Goal: Task Accomplishment & Management: Manage account settings

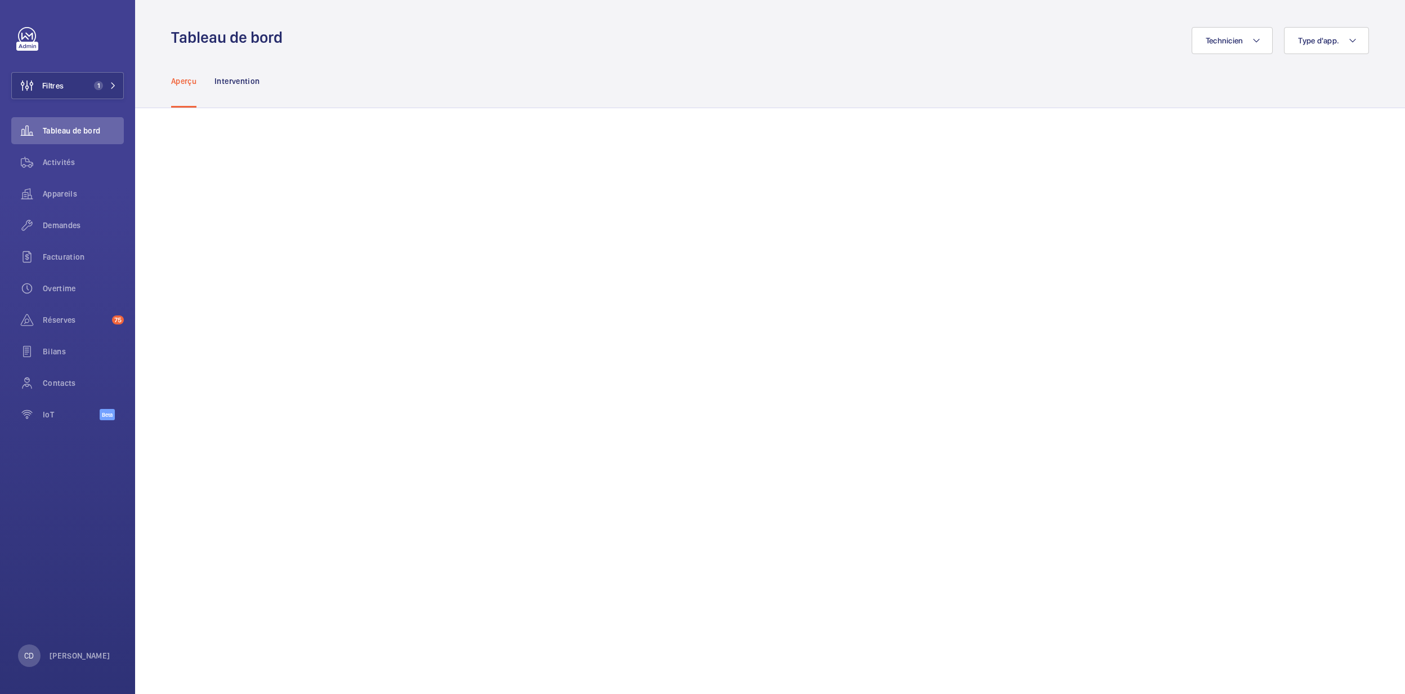
scroll to position [150, 0]
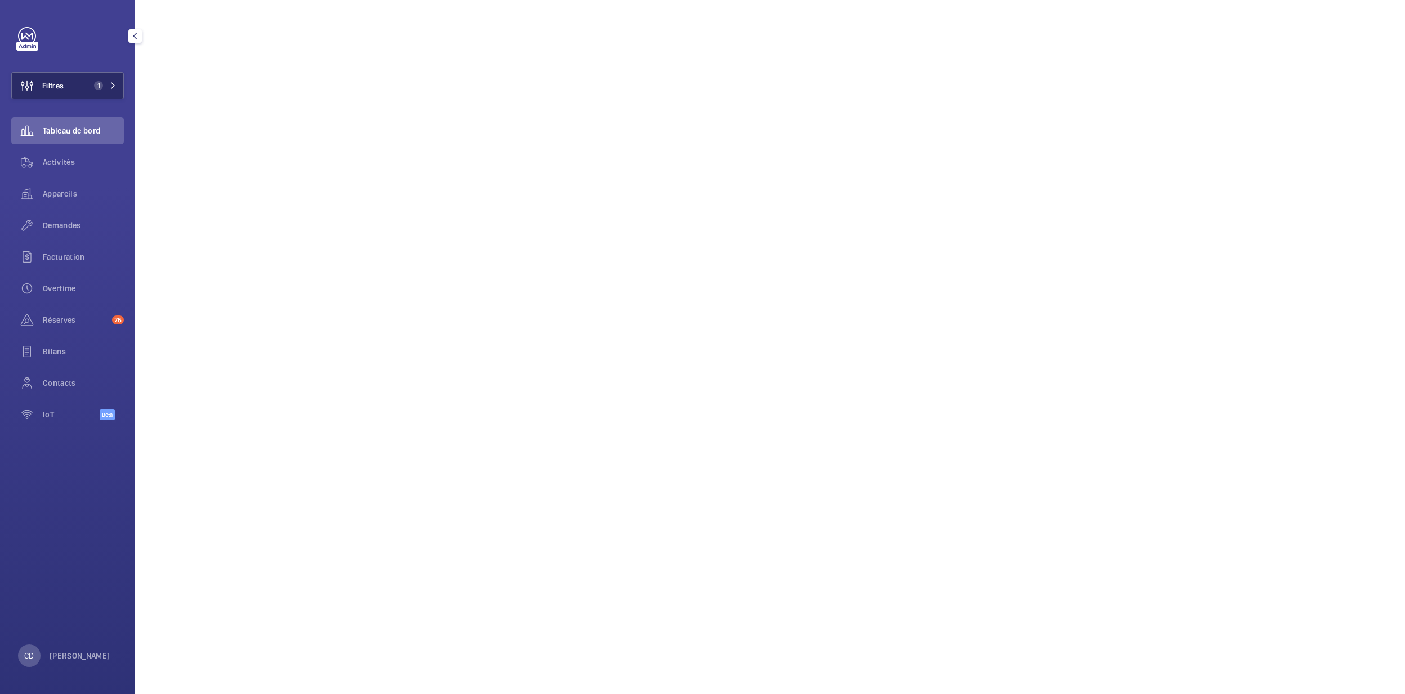
click at [98, 91] on button "Filtres 1" at bounding box center [67, 85] width 113 height 27
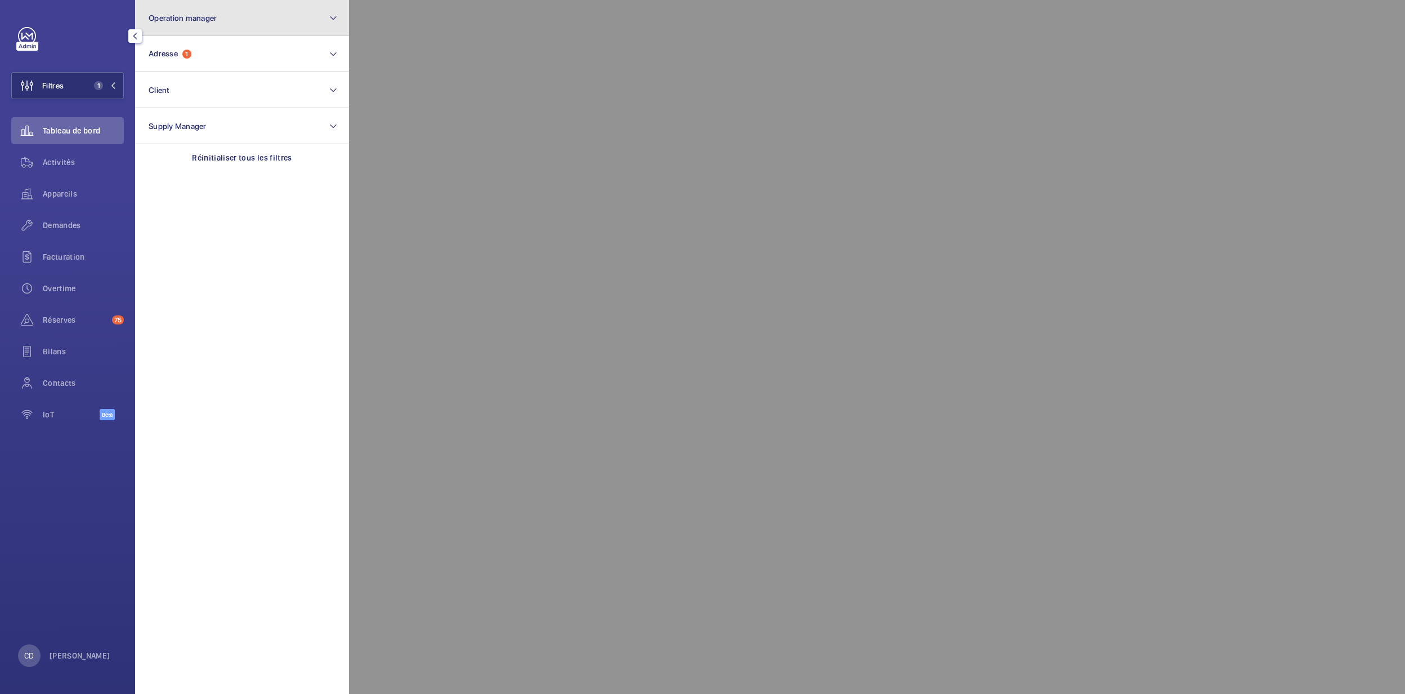
click at [205, 20] on span "Operation manager" at bounding box center [183, 18] width 68 height 9
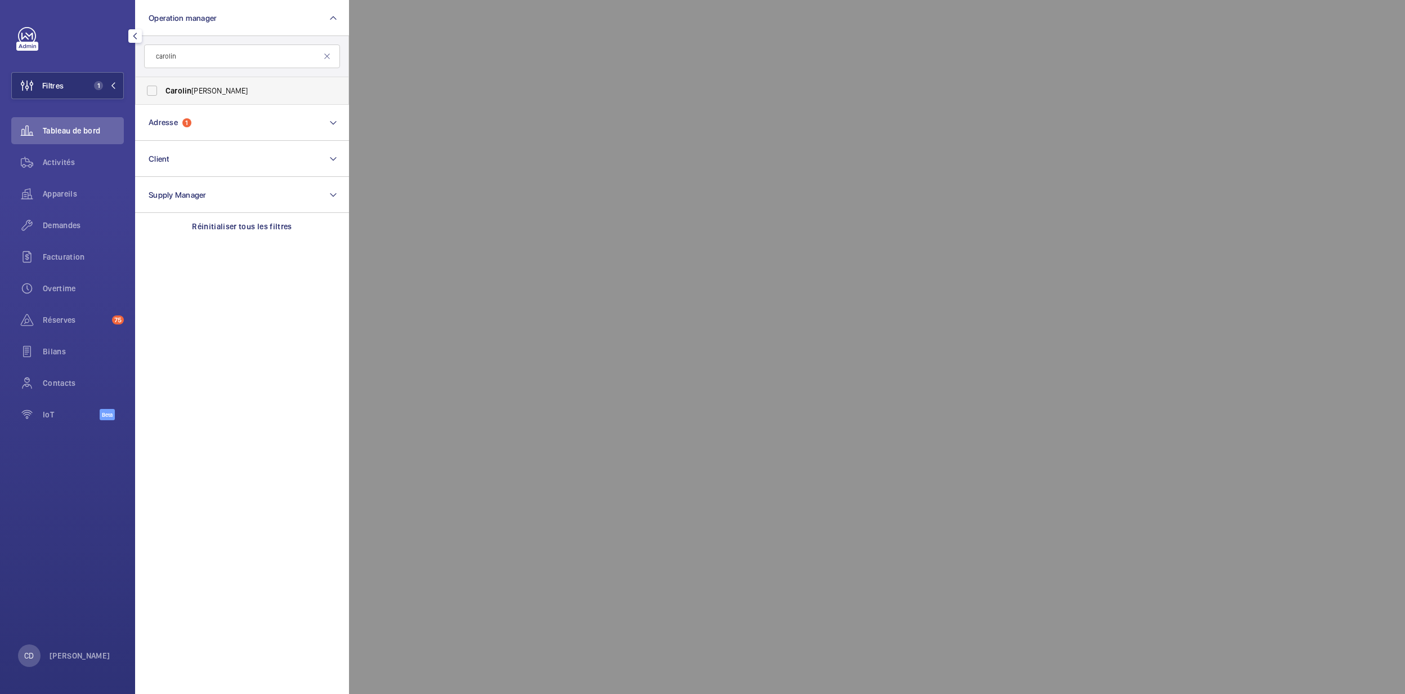
type input "carolin"
click at [196, 91] on span "Carolin e Diallo" at bounding box center [243, 90] width 155 height 11
click at [163, 91] on input "Carolin e Diallo" at bounding box center [152, 90] width 23 height 23
checkbox input "true"
click at [183, 137] on button "Adresse 1" at bounding box center [242, 123] width 214 height 36
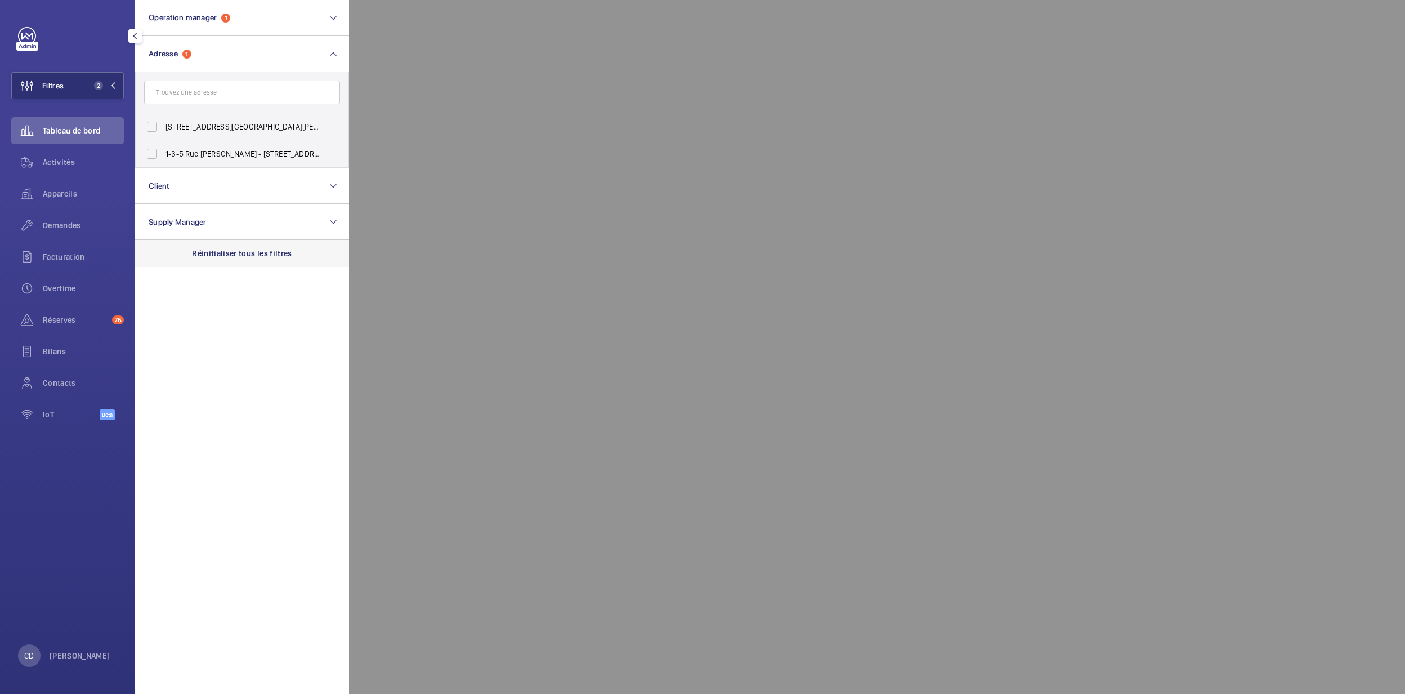
click at [243, 266] on div "Réinitialiser tous les filtres" at bounding box center [242, 253] width 214 height 27
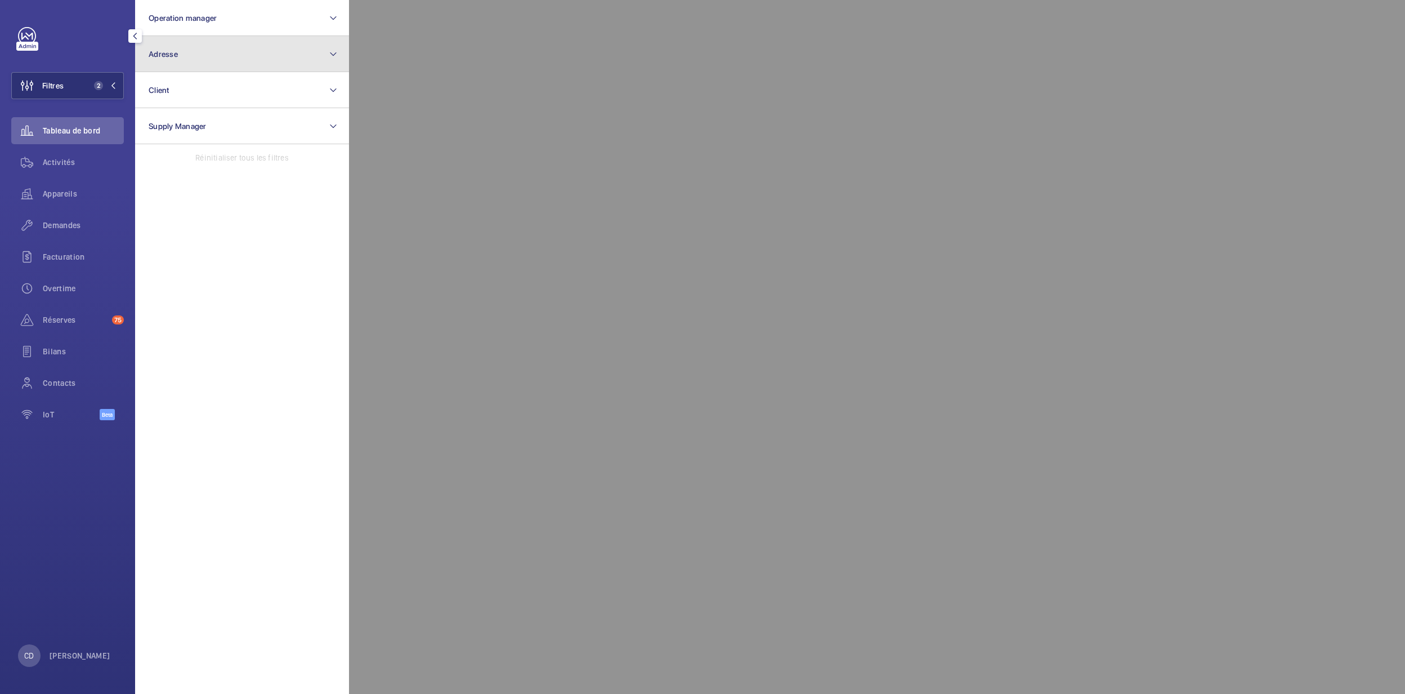
click at [203, 56] on button "Adresse" at bounding box center [242, 54] width 214 height 36
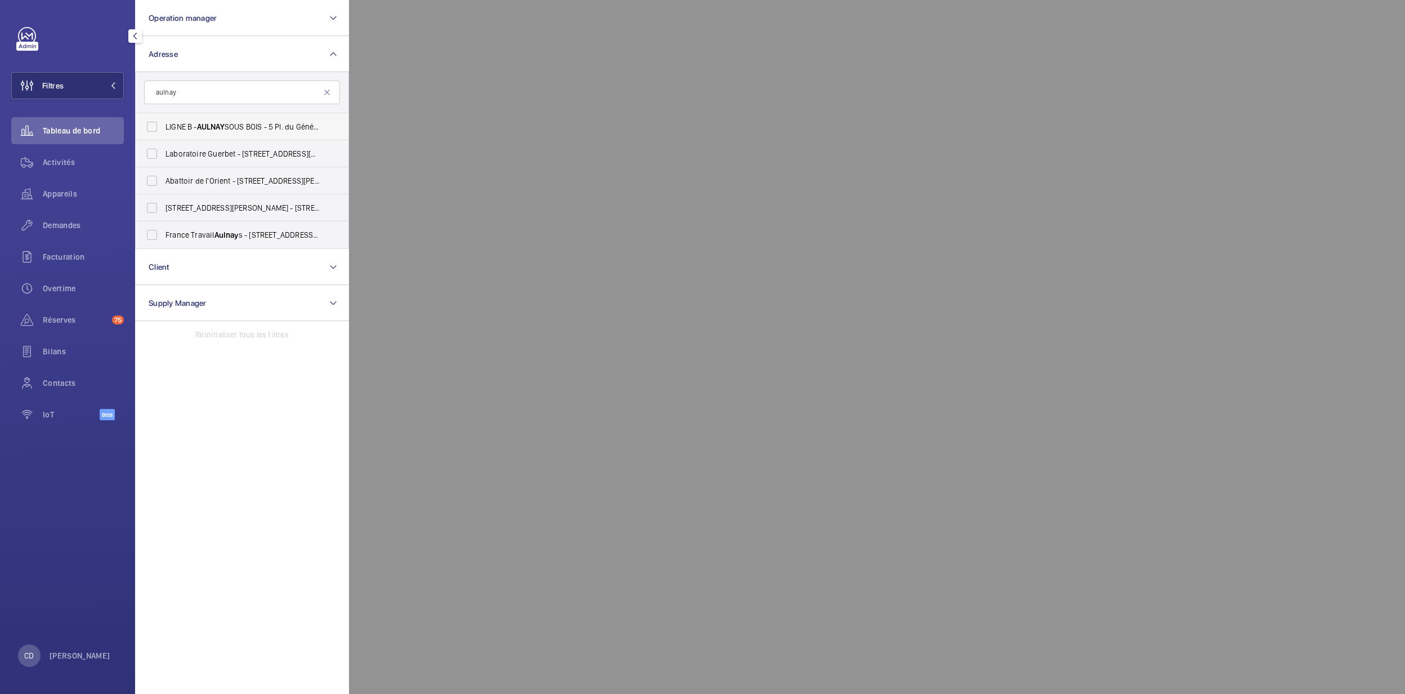
type input "aulnay"
click at [235, 131] on span "LIGNE B - AULNAY SOUS BOIS - 5 Pl. du Général de Gaulle, AULNAY -SOUS-BOIS 93600" at bounding box center [243, 126] width 155 height 11
click at [163, 131] on input "LIGNE B - AULNAY SOUS BOIS - 5 Pl. du Général de Gaulle, AULNAY -SOUS-BOIS 93600" at bounding box center [152, 126] width 23 height 23
checkbox input "true"
click at [522, 298] on div at bounding box center [1051, 347] width 1405 height 694
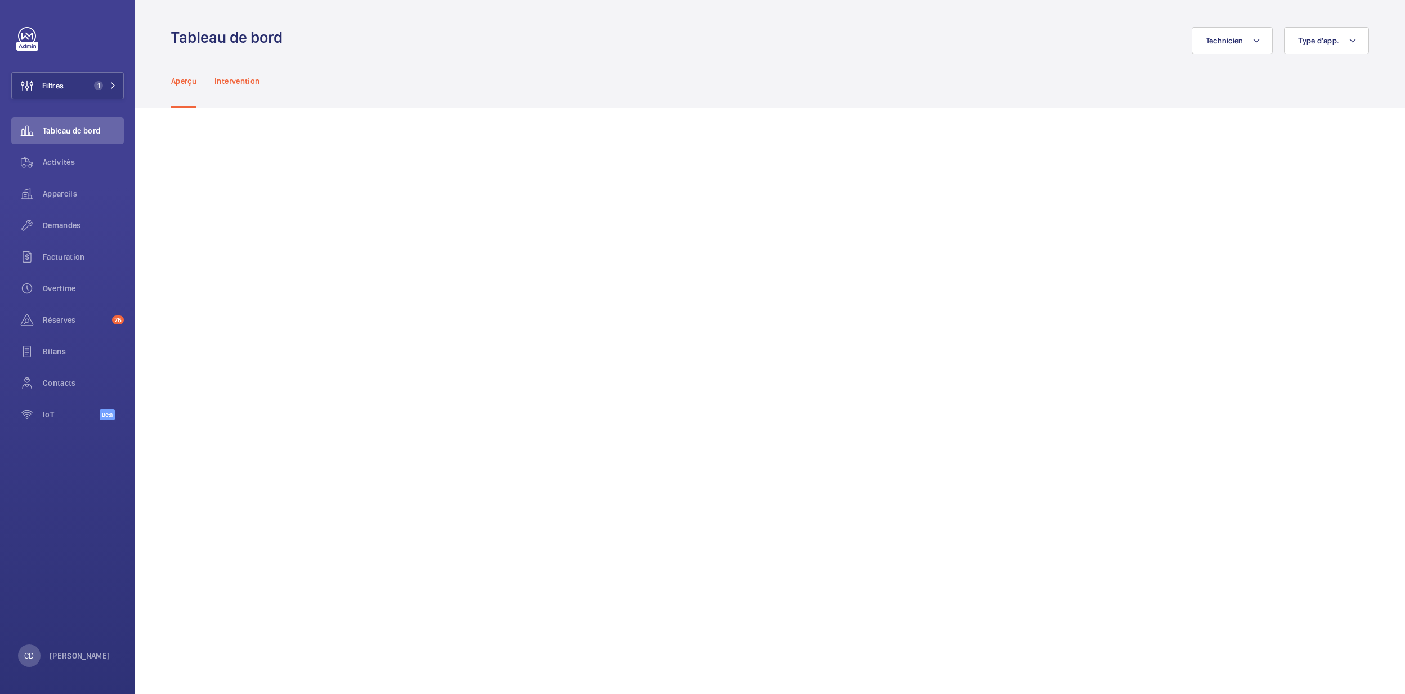
click at [244, 79] on p "Intervention" at bounding box center [236, 80] width 45 height 11
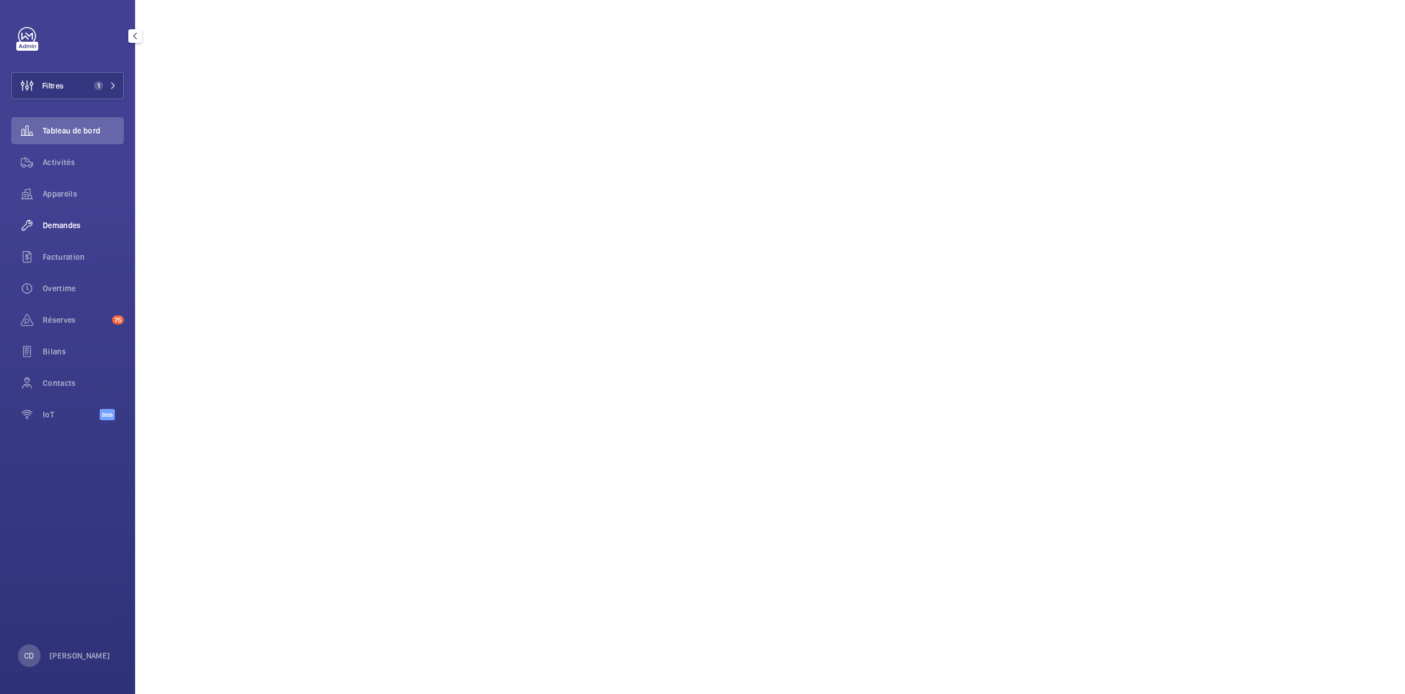
click at [57, 224] on span "Demandes" at bounding box center [83, 225] width 81 height 11
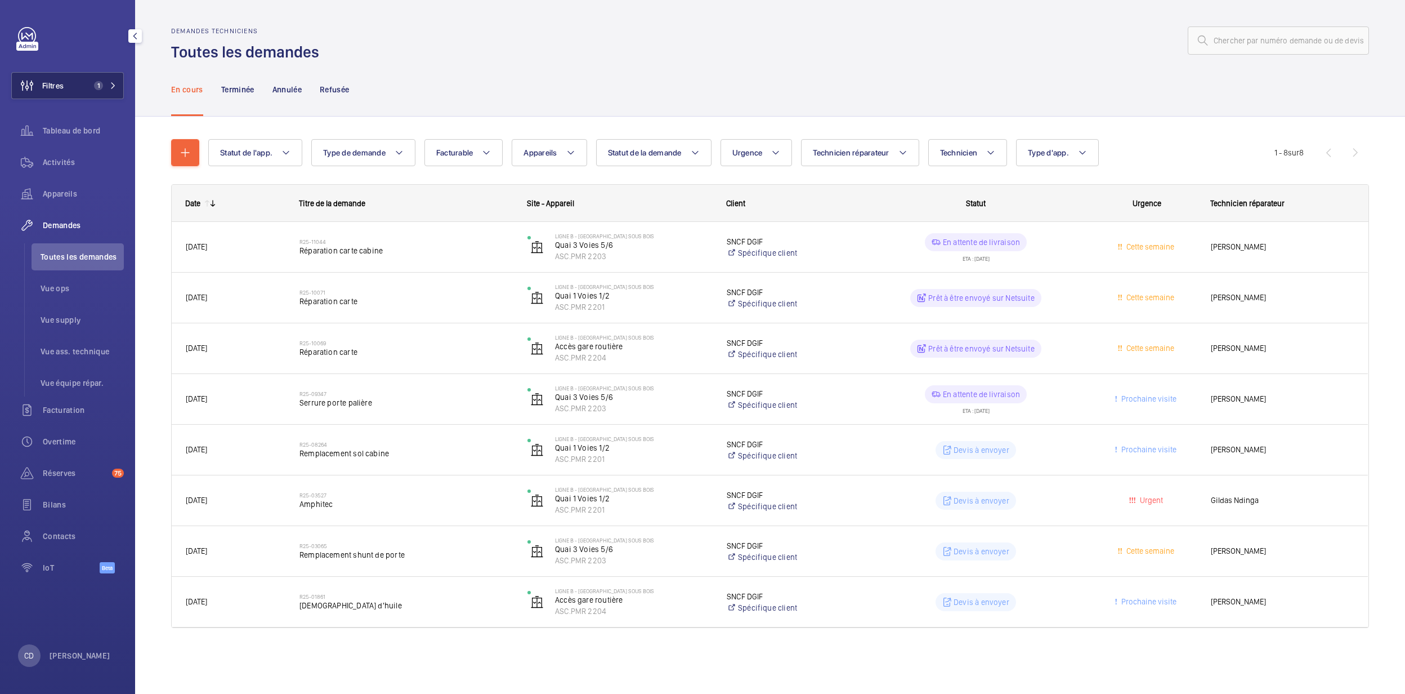
click at [68, 95] on button "Filtres 1" at bounding box center [67, 85] width 113 height 27
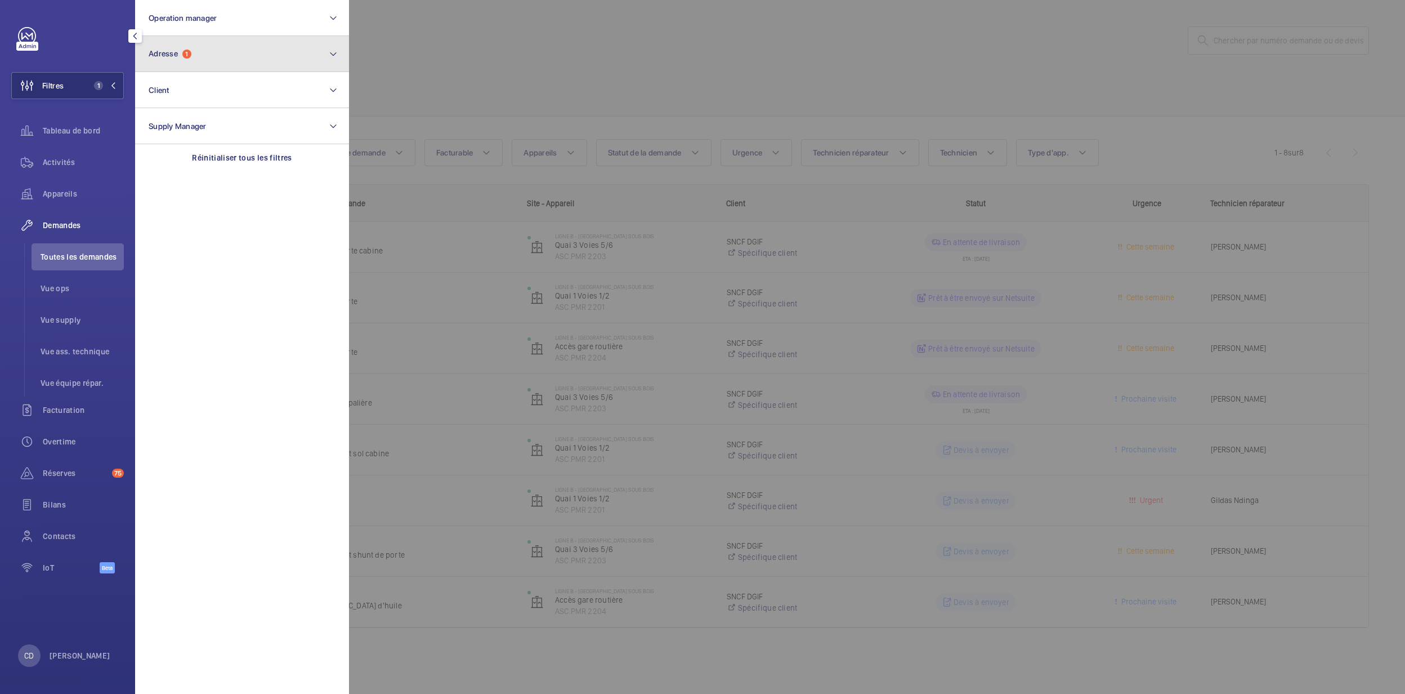
click at [196, 52] on button "Adresse 1" at bounding box center [242, 54] width 214 height 36
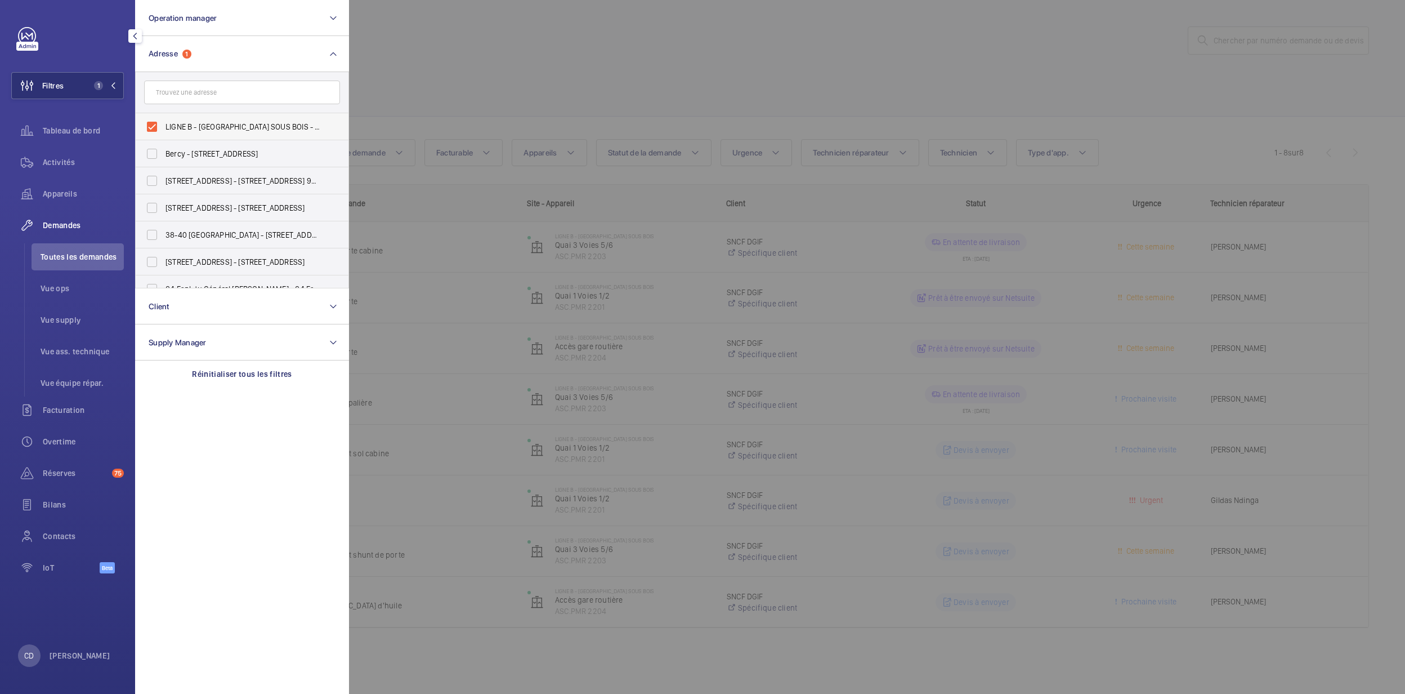
click at [282, 129] on span "LIGNE B - [GEOGRAPHIC_DATA] SOUS BOIS - 5 Pl. du [GEOGRAPHIC_DATA][PERSON_NAME]…" at bounding box center [243, 126] width 155 height 11
click at [163, 129] on input "LIGNE B - [GEOGRAPHIC_DATA] SOUS BOIS - 5 Pl. du [GEOGRAPHIC_DATA][PERSON_NAME]…" at bounding box center [152, 126] width 23 height 23
checkbox input "false"
click at [509, 79] on div at bounding box center [1051, 347] width 1405 height 694
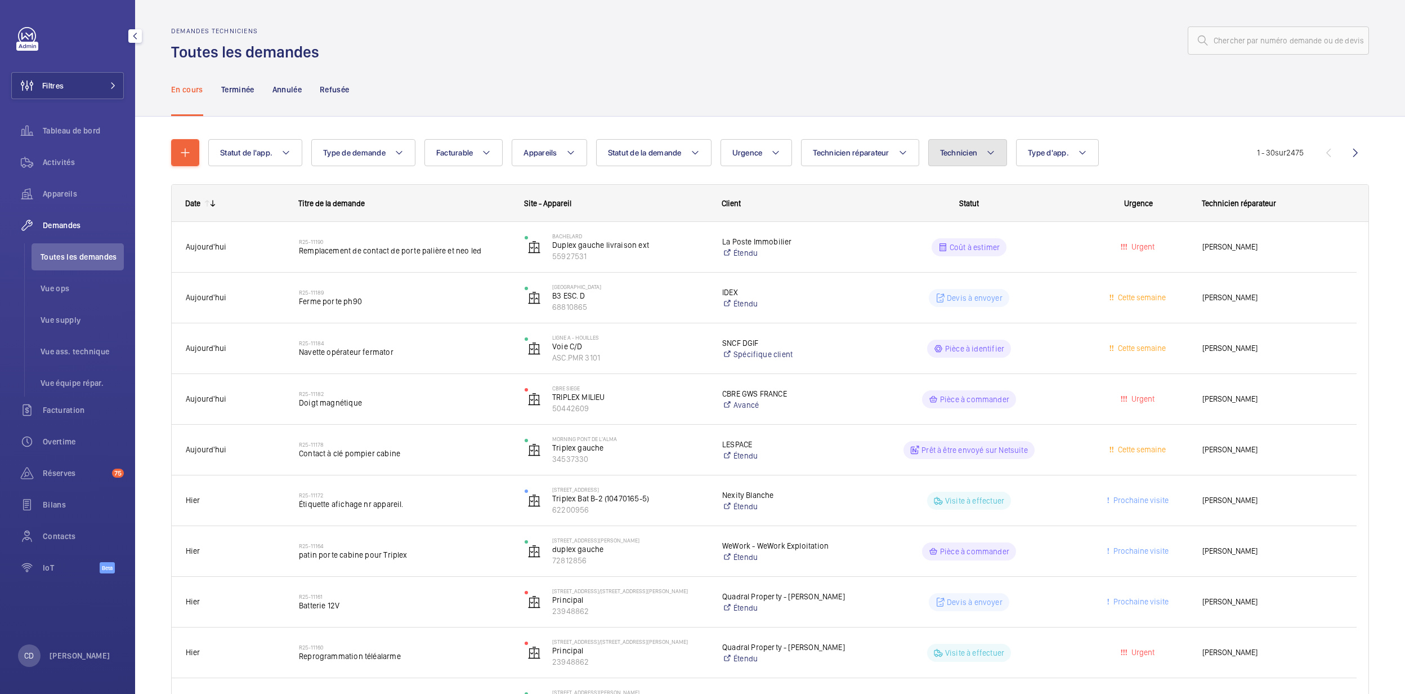
click at [949, 153] on span "Technicien" at bounding box center [959, 152] width 38 height 9
type input "[PERSON_NAME]"
click at [993, 235] on label "[PERSON_NAME]" at bounding box center [1027, 227] width 196 height 27
click at [956, 235] on input "[PERSON_NAME]" at bounding box center [945, 228] width 23 height 23
checkbox input "true"
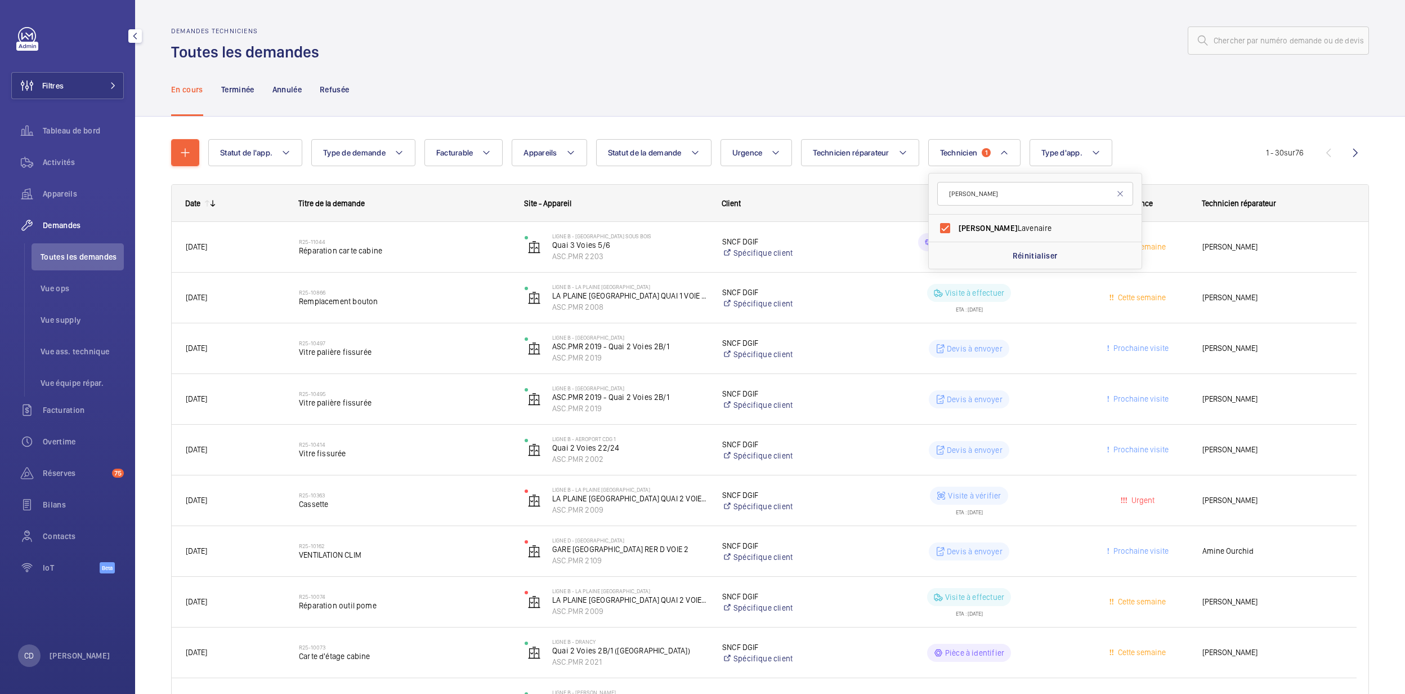
click at [844, 106] on div "En cours Terminée Annulée Refusée" at bounding box center [770, 88] width 1198 height 53
click at [962, 159] on button "Technicien 1" at bounding box center [974, 152] width 93 height 27
click at [987, 230] on span "[PERSON_NAME]" at bounding box center [1036, 227] width 155 height 11
click at [956, 230] on input "[PERSON_NAME]" at bounding box center [945, 228] width 23 height 23
checkbox input "false"
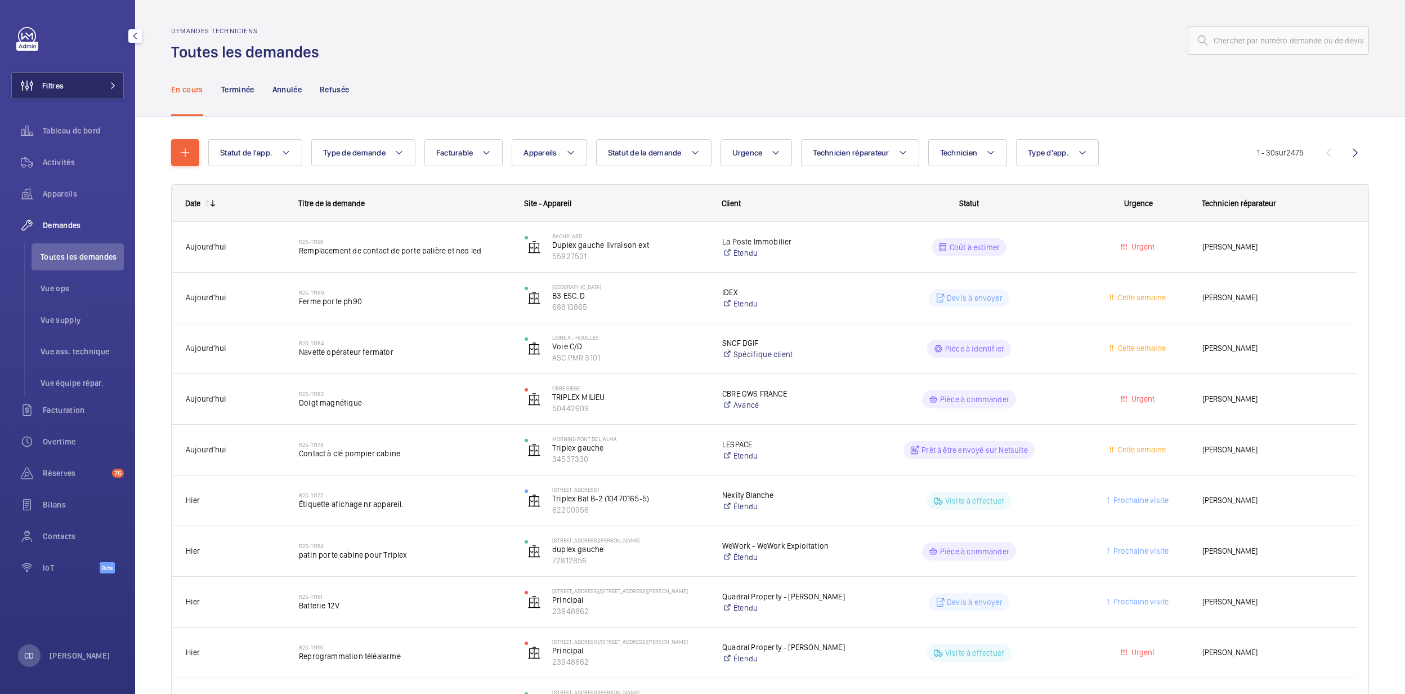
click at [99, 81] on button "Filtres" at bounding box center [67, 85] width 113 height 27
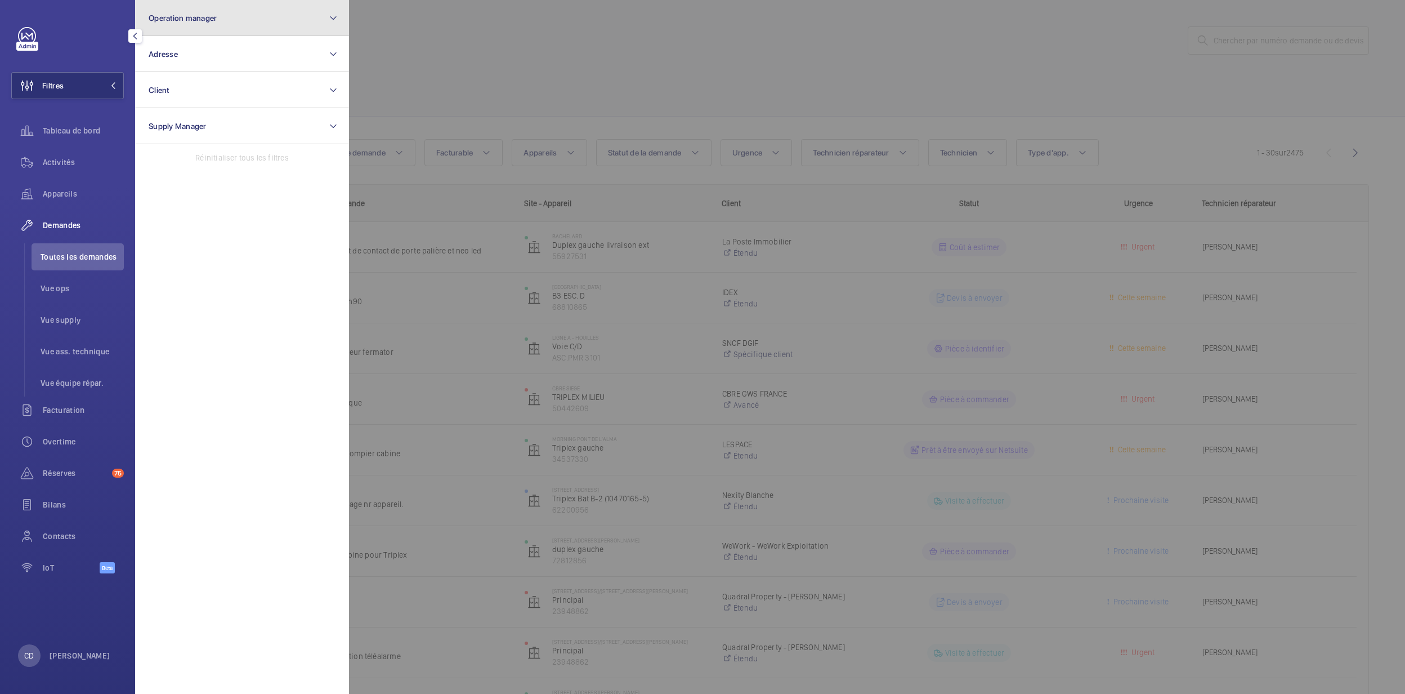
click at [234, 21] on button "Operation manager" at bounding box center [242, 18] width 214 height 36
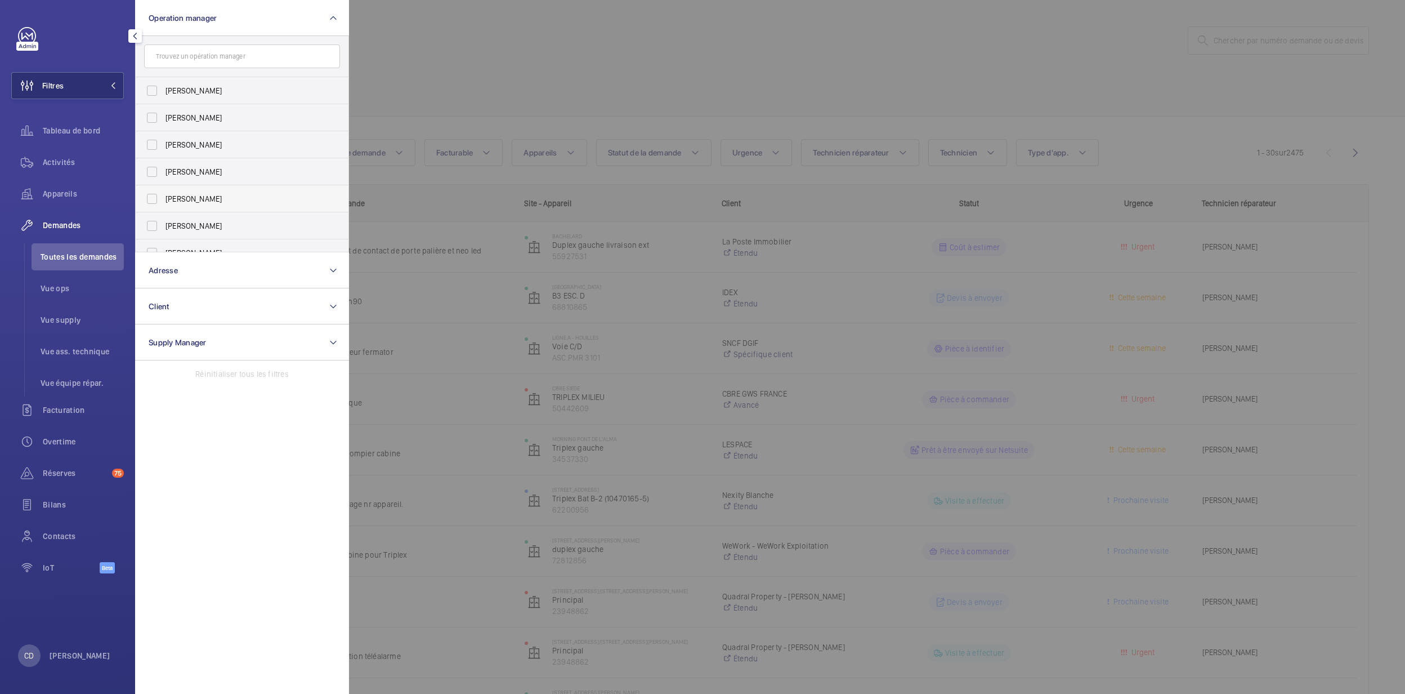
click at [226, 194] on span "[PERSON_NAME]" at bounding box center [243, 198] width 155 height 11
click at [163, 194] on input "[PERSON_NAME]" at bounding box center [152, 198] width 23 height 23
checkbox input "true"
click at [694, 41] on div at bounding box center [1051, 347] width 1405 height 694
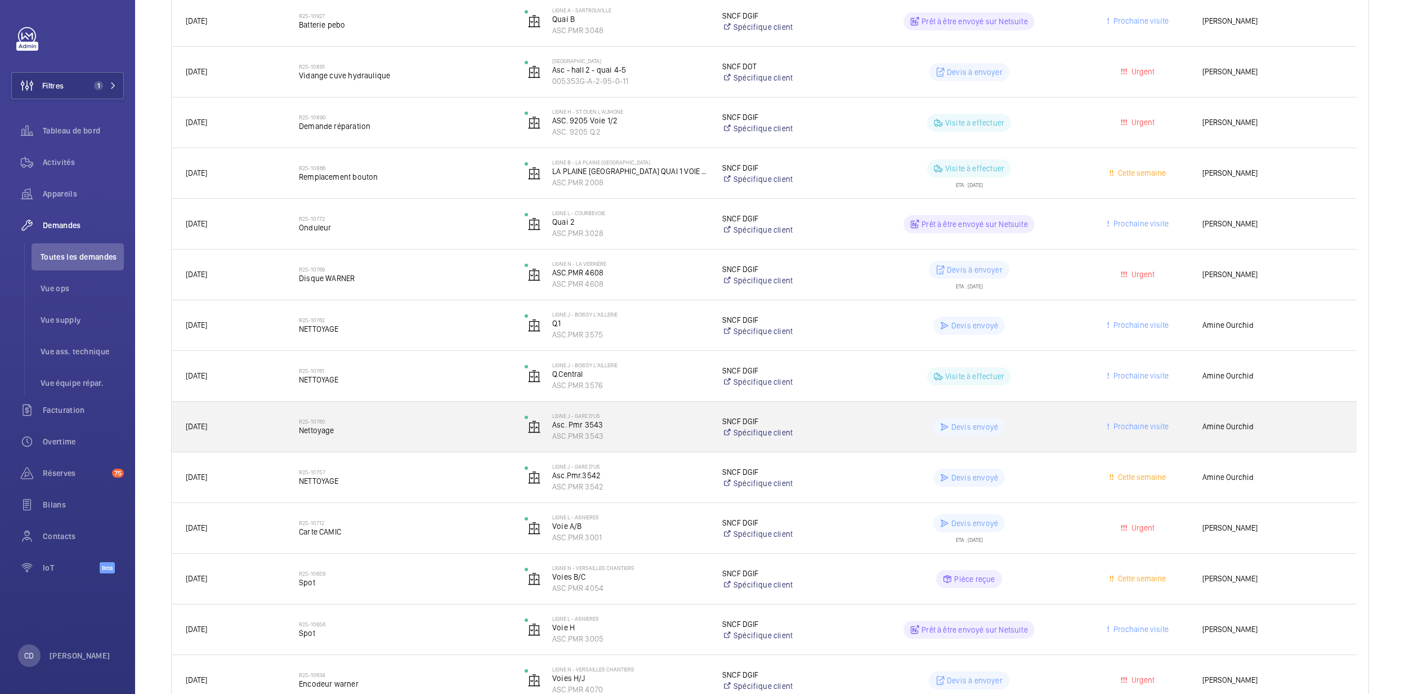
scroll to position [428, 0]
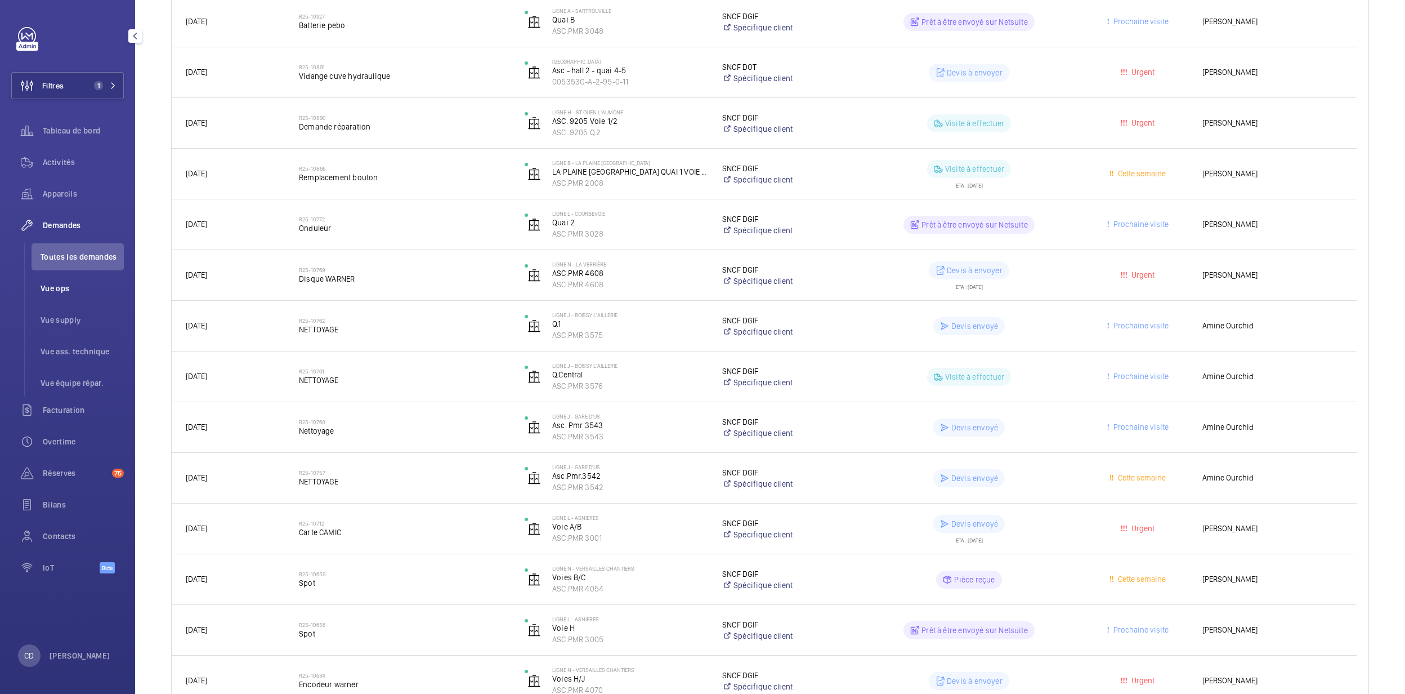
click at [34, 294] on li "Vue ops" at bounding box center [78, 288] width 92 height 27
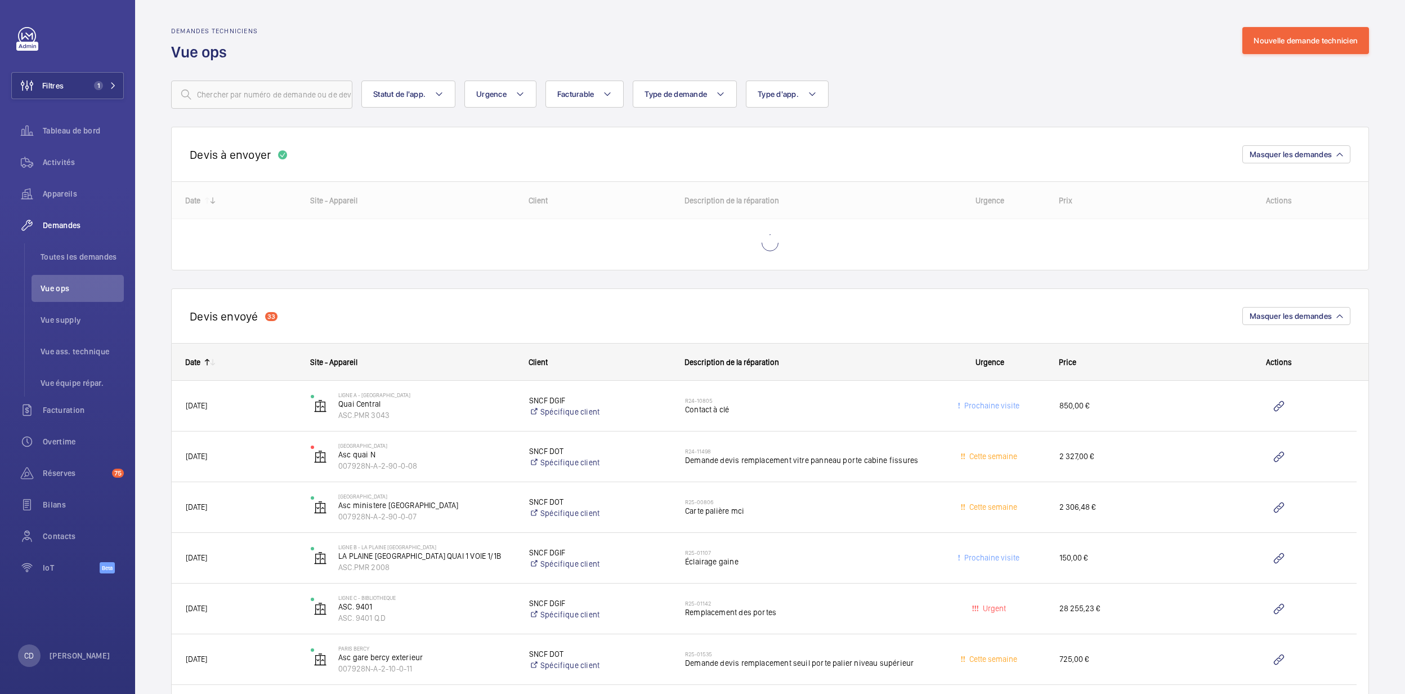
click at [438, 179] on div "[PERSON_NAME] à envoyer [PERSON_NAME] les demandes" at bounding box center [770, 154] width 1198 height 55
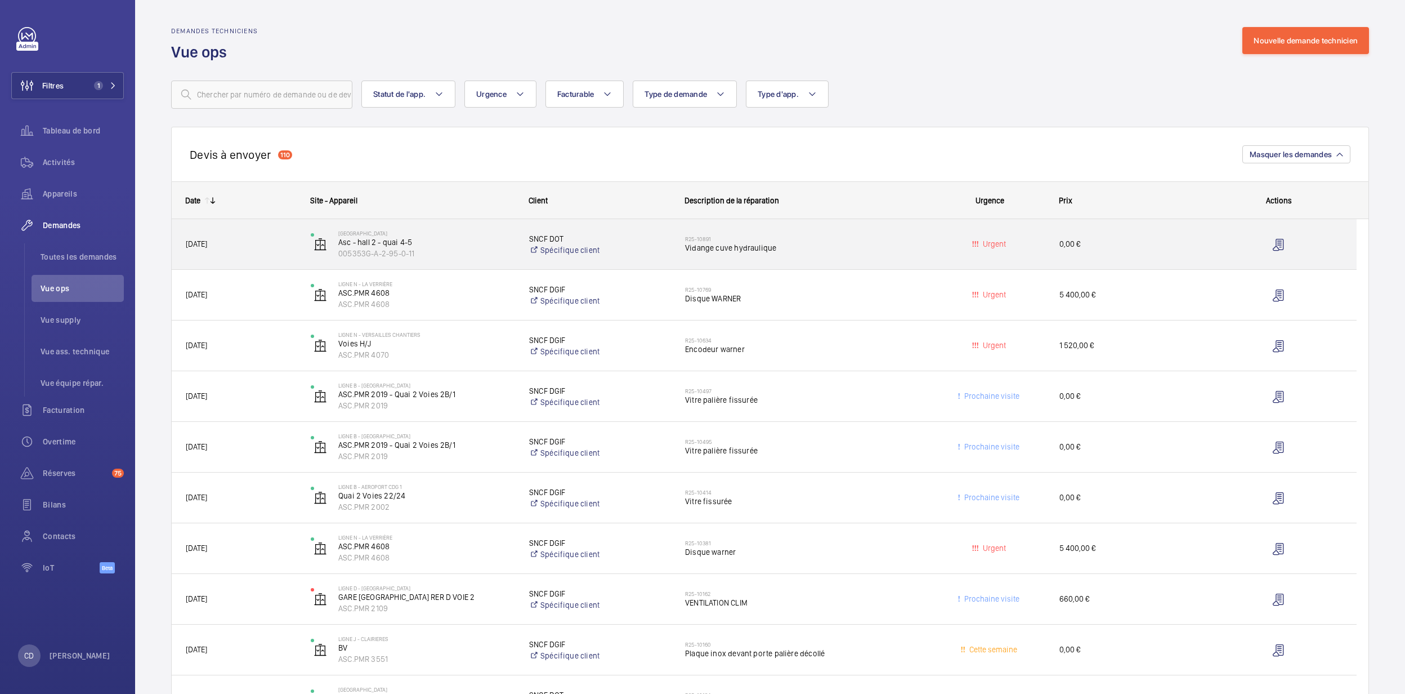
click at [882, 259] on div "R25-10891 Vidange cuve hydraulique" at bounding box center [802, 244] width 235 height 33
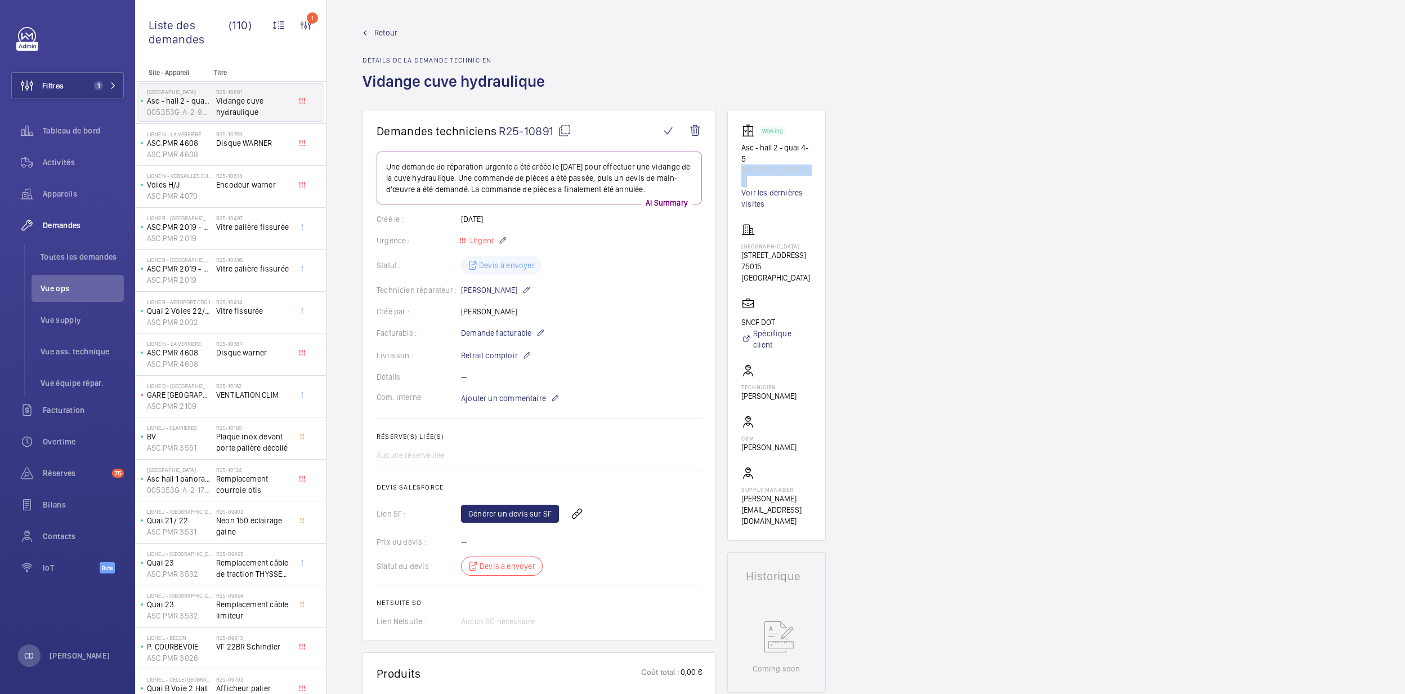
drag, startPoint x: 771, startPoint y: 178, endPoint x: 737, endPoint y: 171, distance: 34.6
click at [737, 171] on wm-front-card "Working Asc - hall 2 - quai 4-5 005353G-A-2-95-0-11 Voir les dernières visites …" at bounding box center [776, 325] width 99 height 431
drag, startPoint x: 737, startPoint y: 171, endPoint x: 748, endPoint y: 170, distance: 10.2
copy p "005353G-A-2-95-0-11"
click at [749, 184] on p "005353G-A-2-95-0-11" at bounding box center [776, 175] width 70 height 23
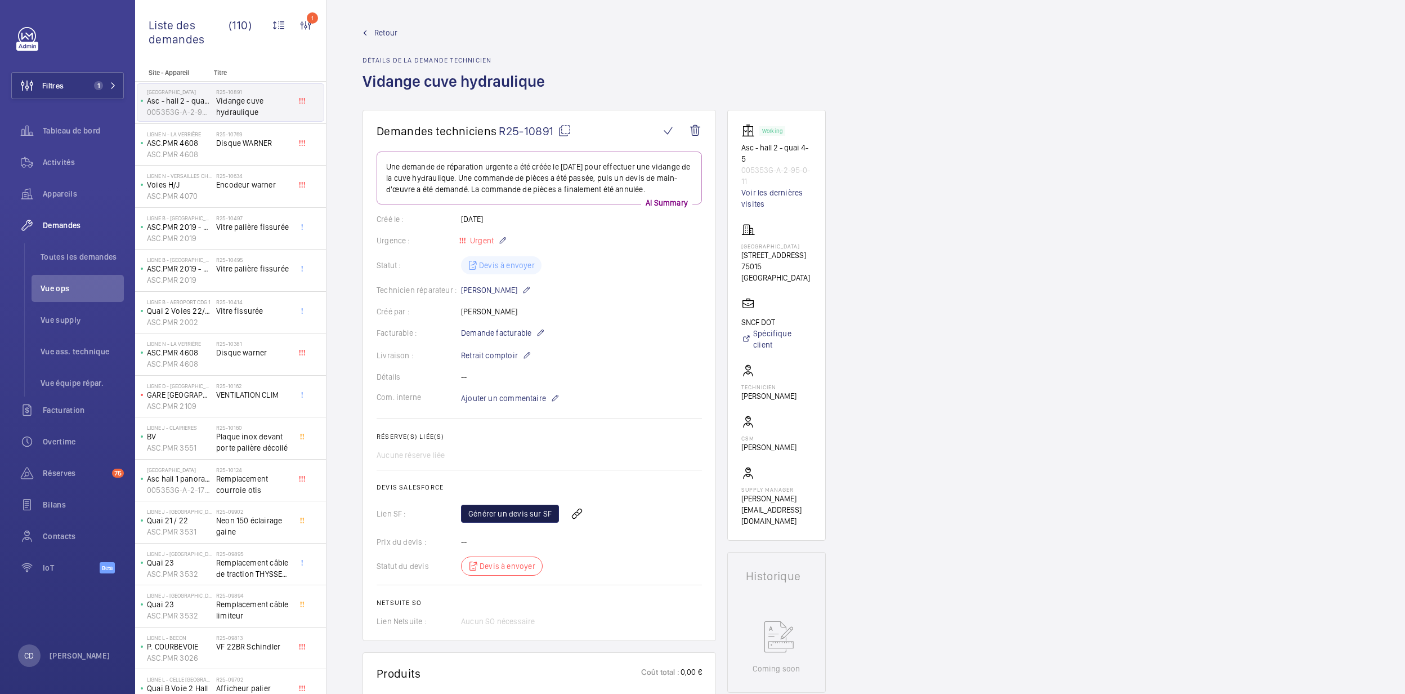
click at [493, 509] on link "Générer un devis sur SF" at bounding box center [510, 513] width 98 height 18
click at [91, 256] on span "Toutes les demandes" at bounding box center [82, 256] width 83 height 11
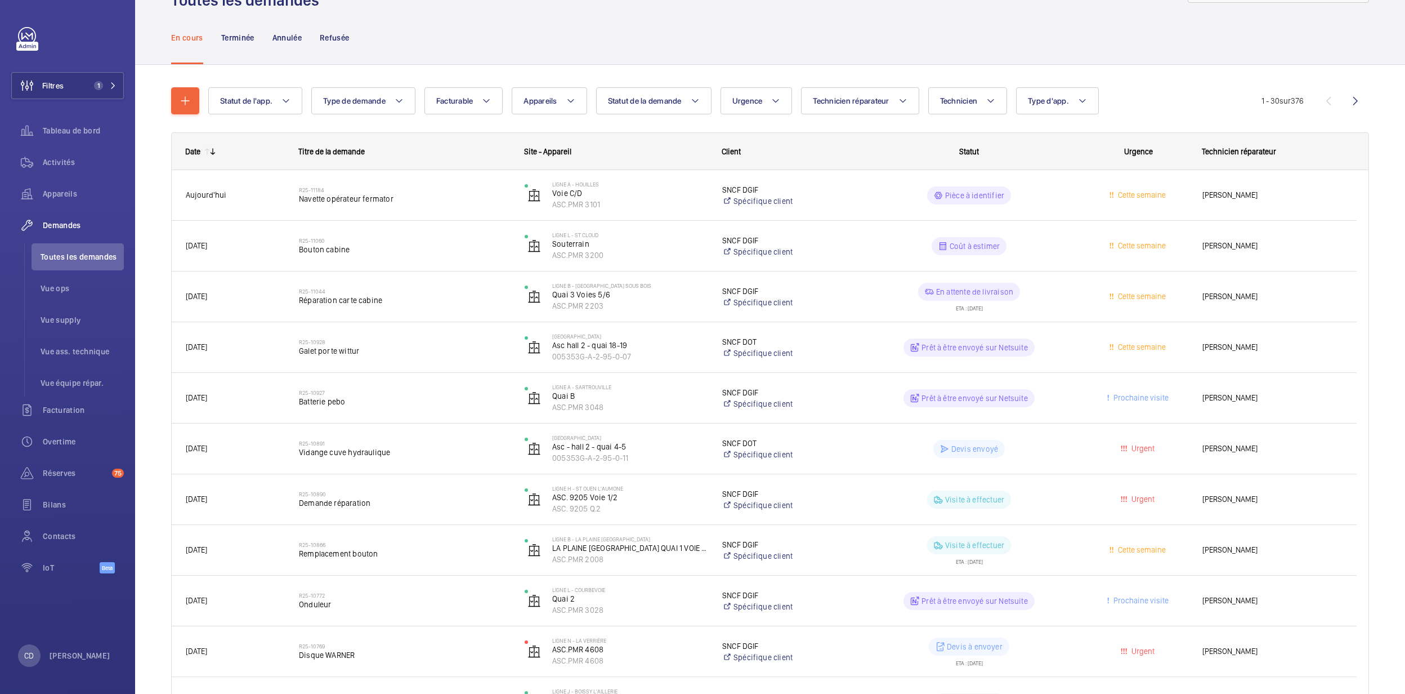
scroll to position [75, 0]
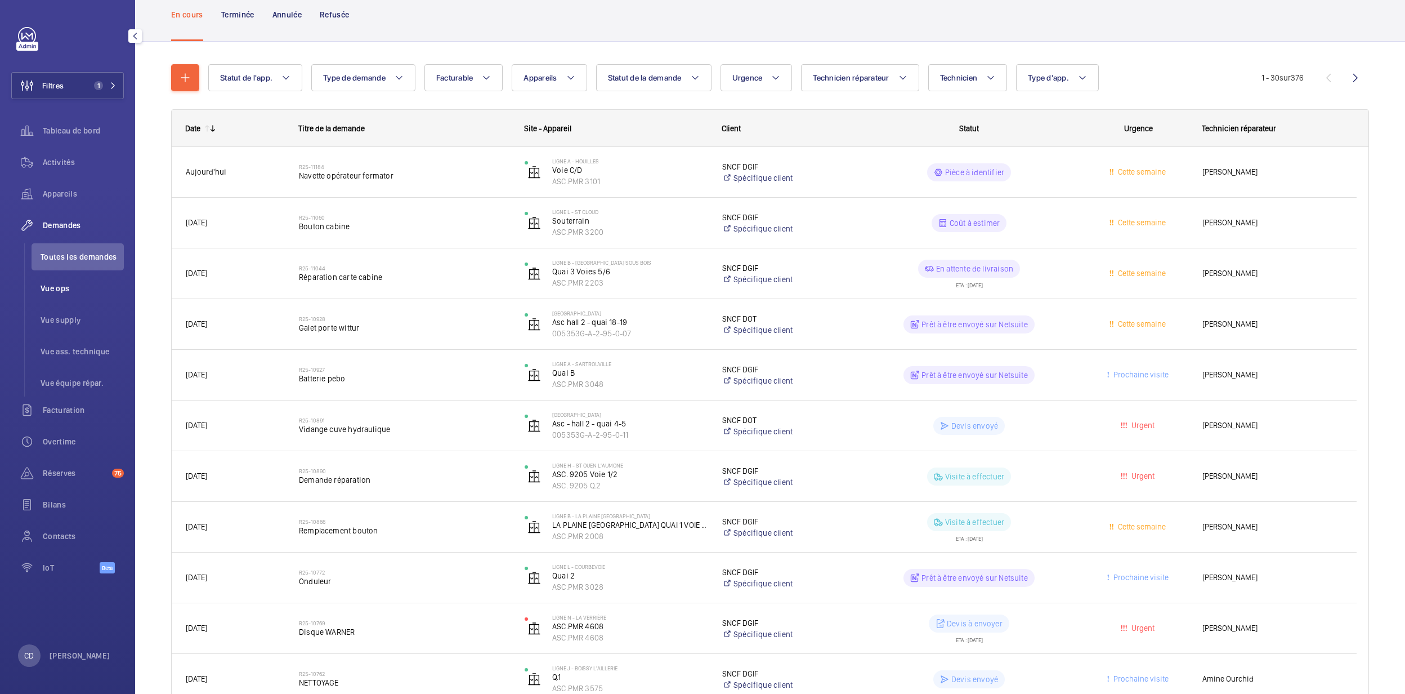
click at [55, 287] on span "Vue ops" at bounding box center [82, 288] width 83 height 11
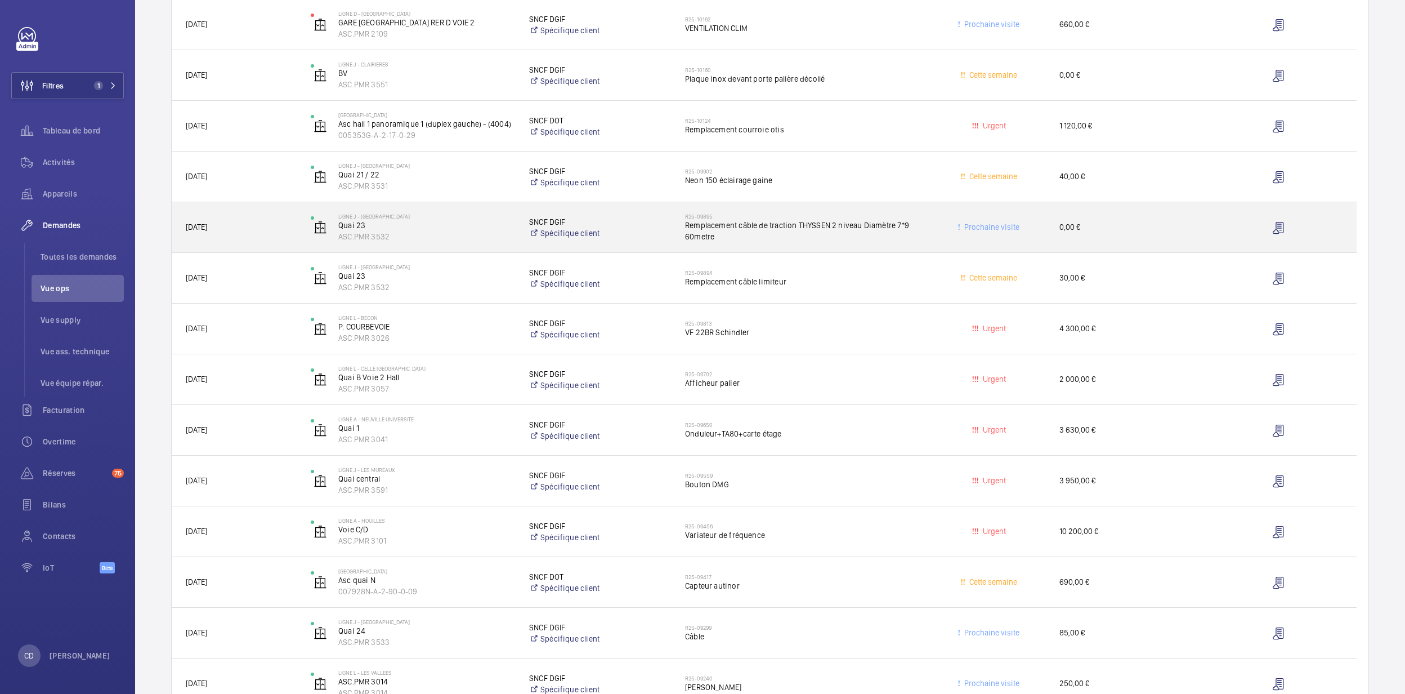
scroll to position [525, 0]
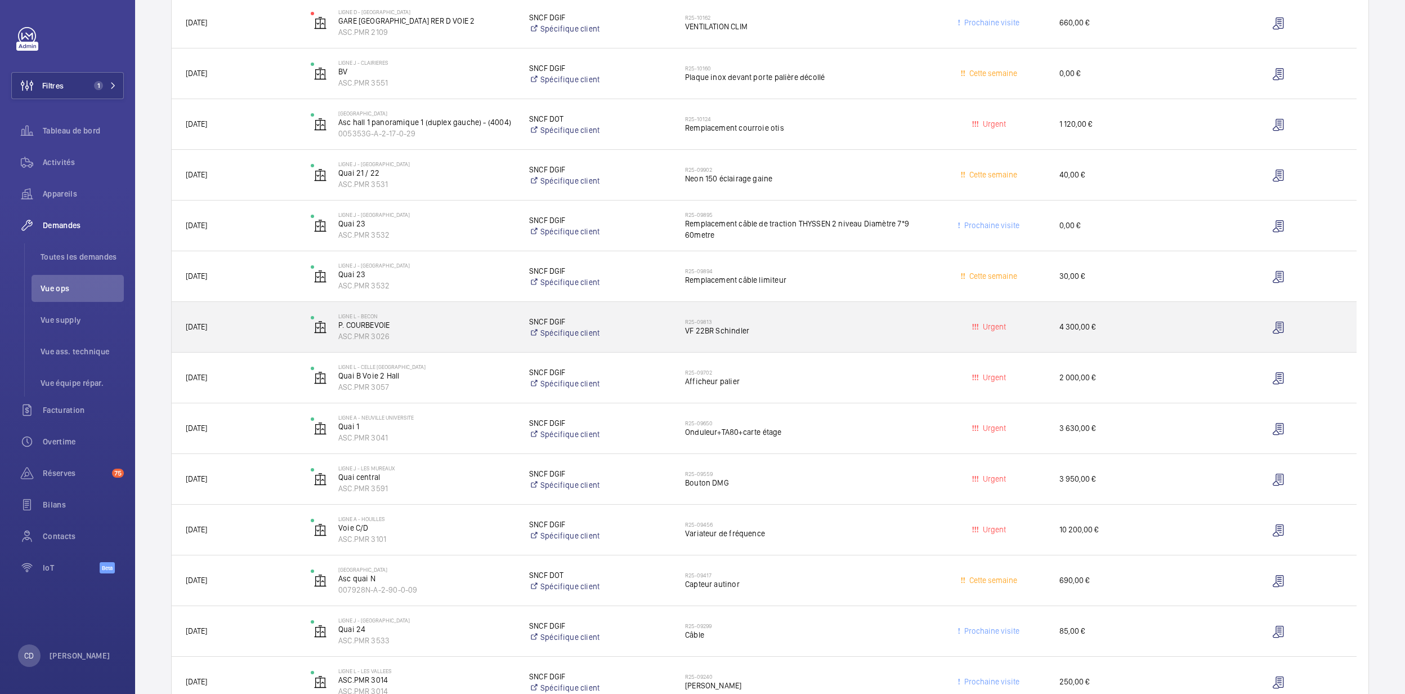
click at [774, 336] on span "VF 22BR Schindler" at bounding box center [802, 330] width 235 height 11
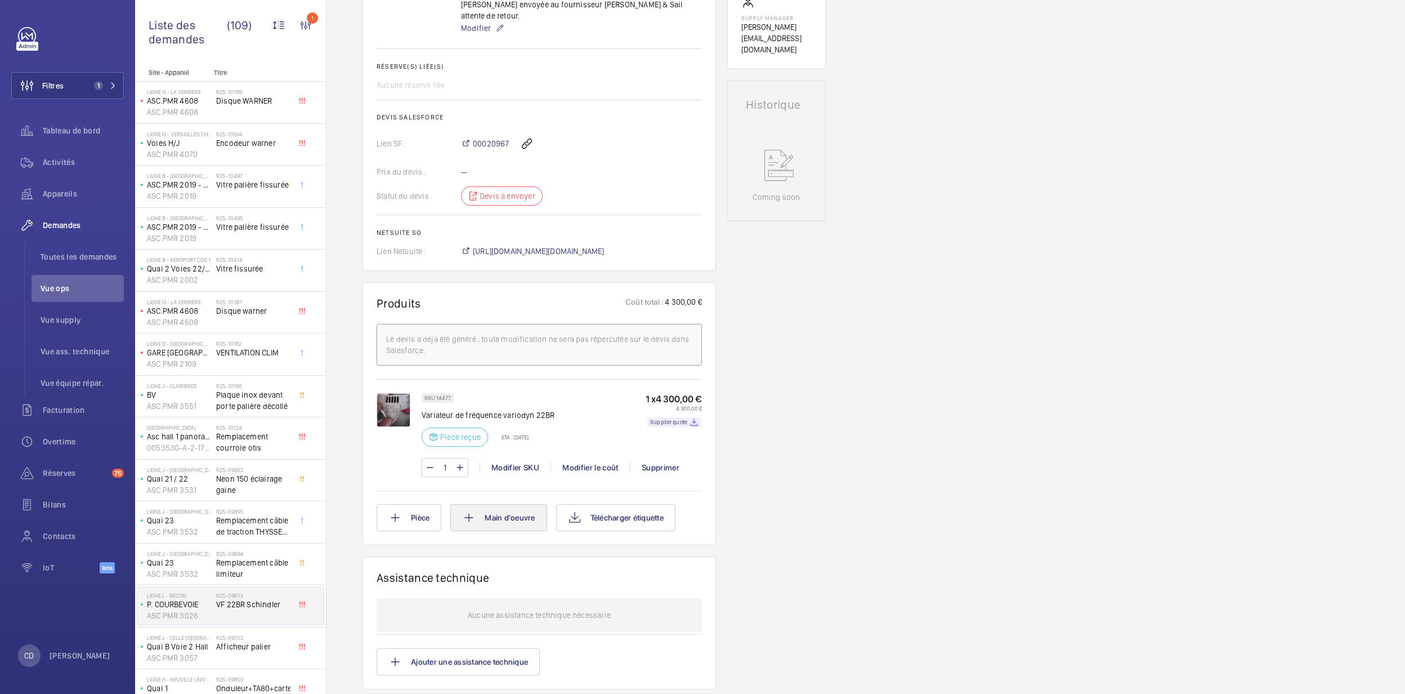
scroll to position [450, 0]
click at [676, 418] on p "Supplier quote" at bounding box center [668, 420] width 37 height 4
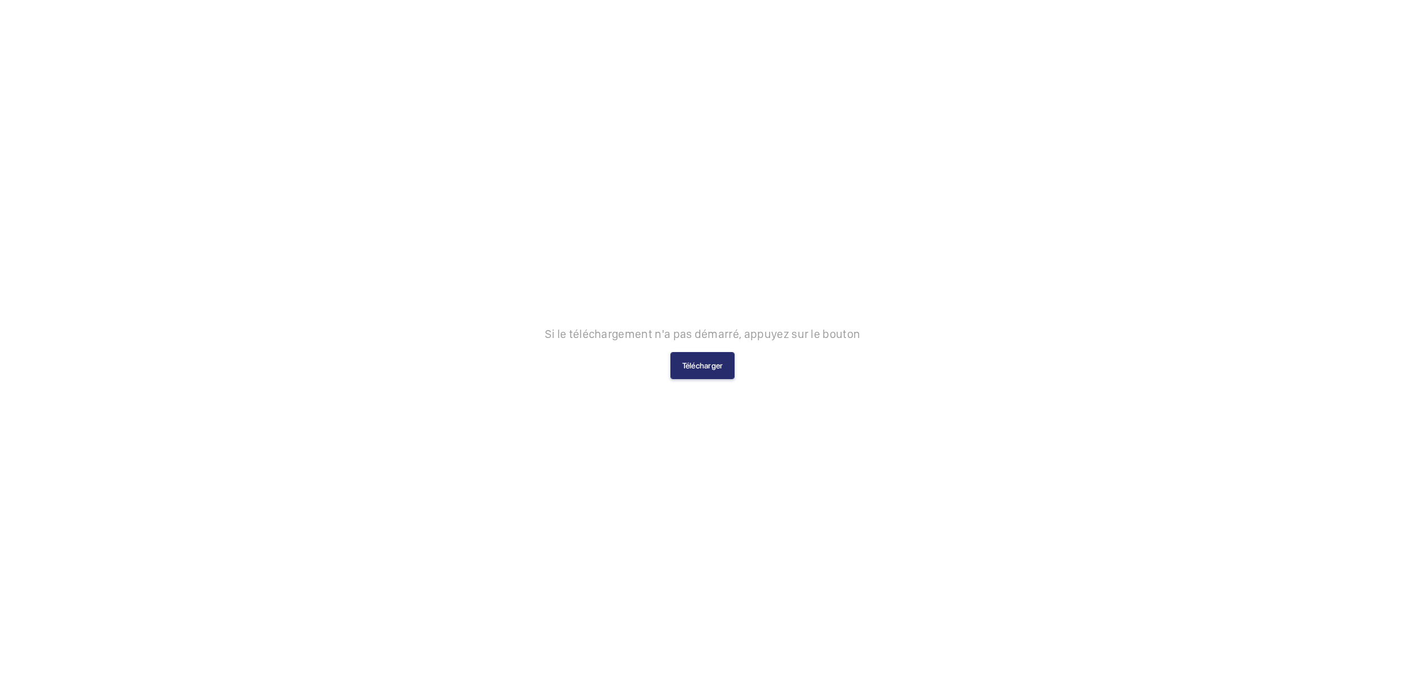
click at [712, 368] on button "Télécharger" at bounding box center [702, 365] width 65 height 27
